Goal: Check status

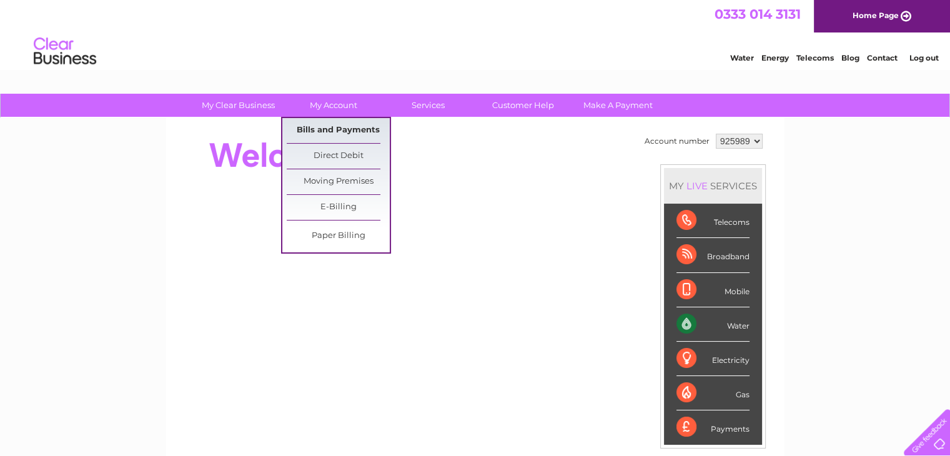
click at [330, 127] on link "Bills and Payments" at bounding box center [338, 130] width 103 height 25
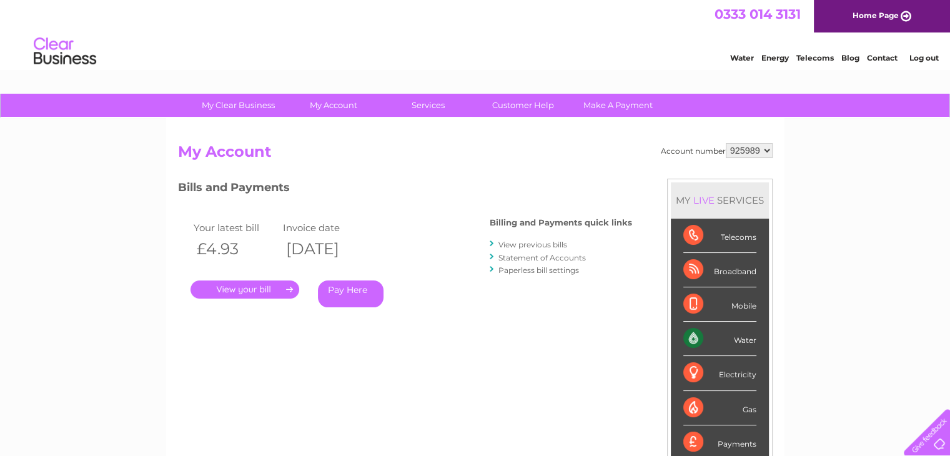
click at [515, 256] on link "Statement of Accounts" at bounding box center [542, 257] width 87 height 9
